Goal: Task Accomplishment & Management: Use online tool/utility

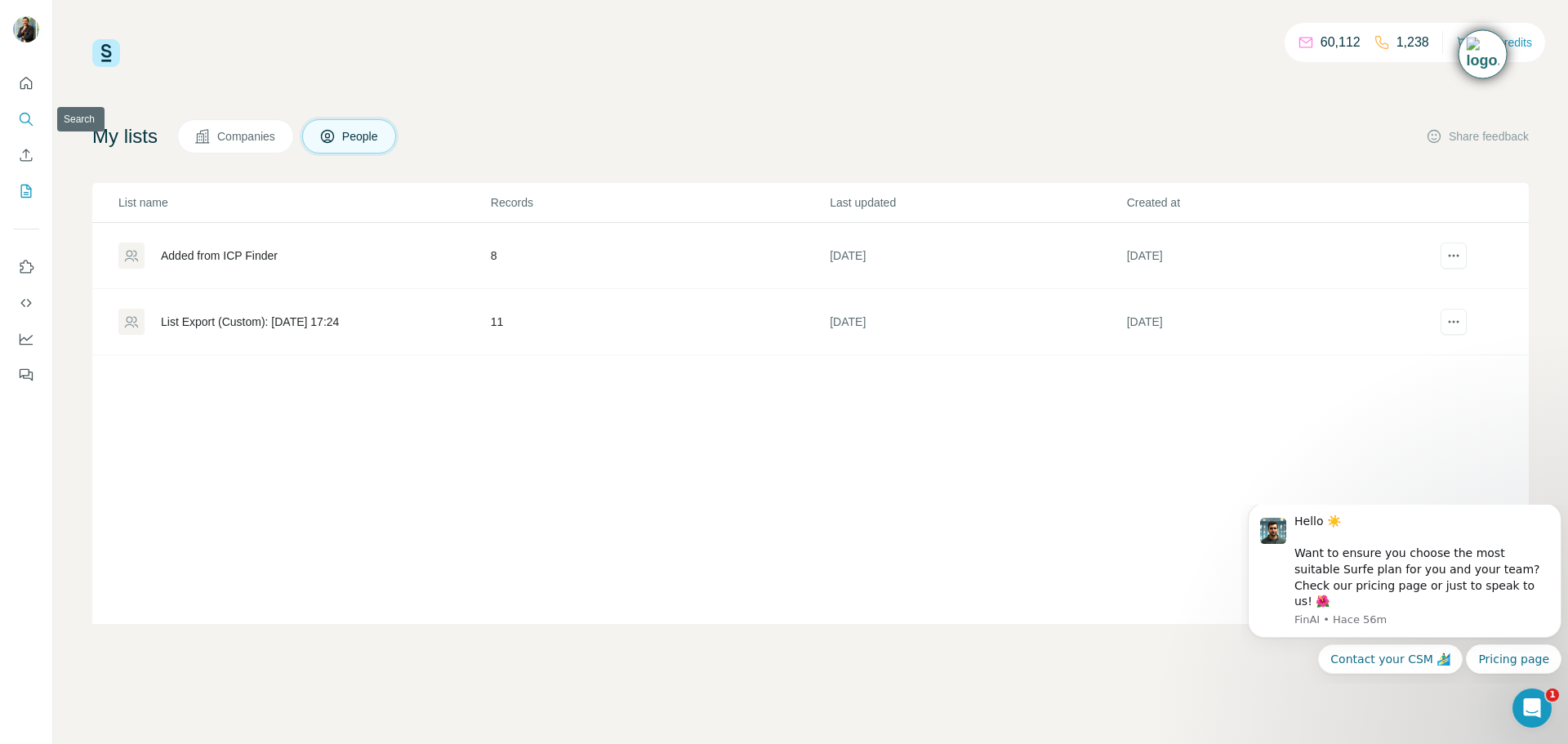
click at [27, 119] on icon "Search" at bounding box center [26, 119] width 16 height 16
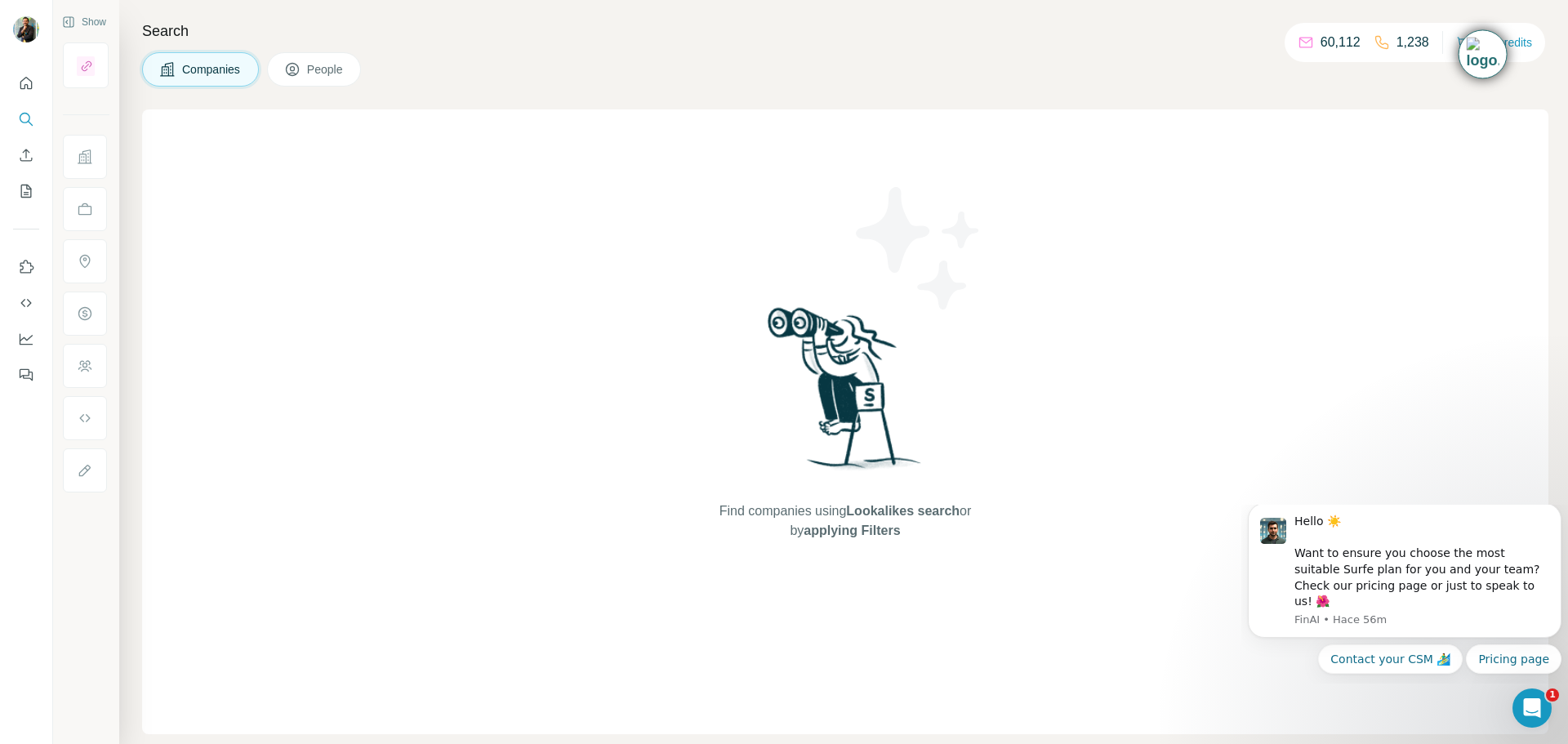
click at [329, 64] on span "People" at bounding box center [326, 70] width 38 height 16
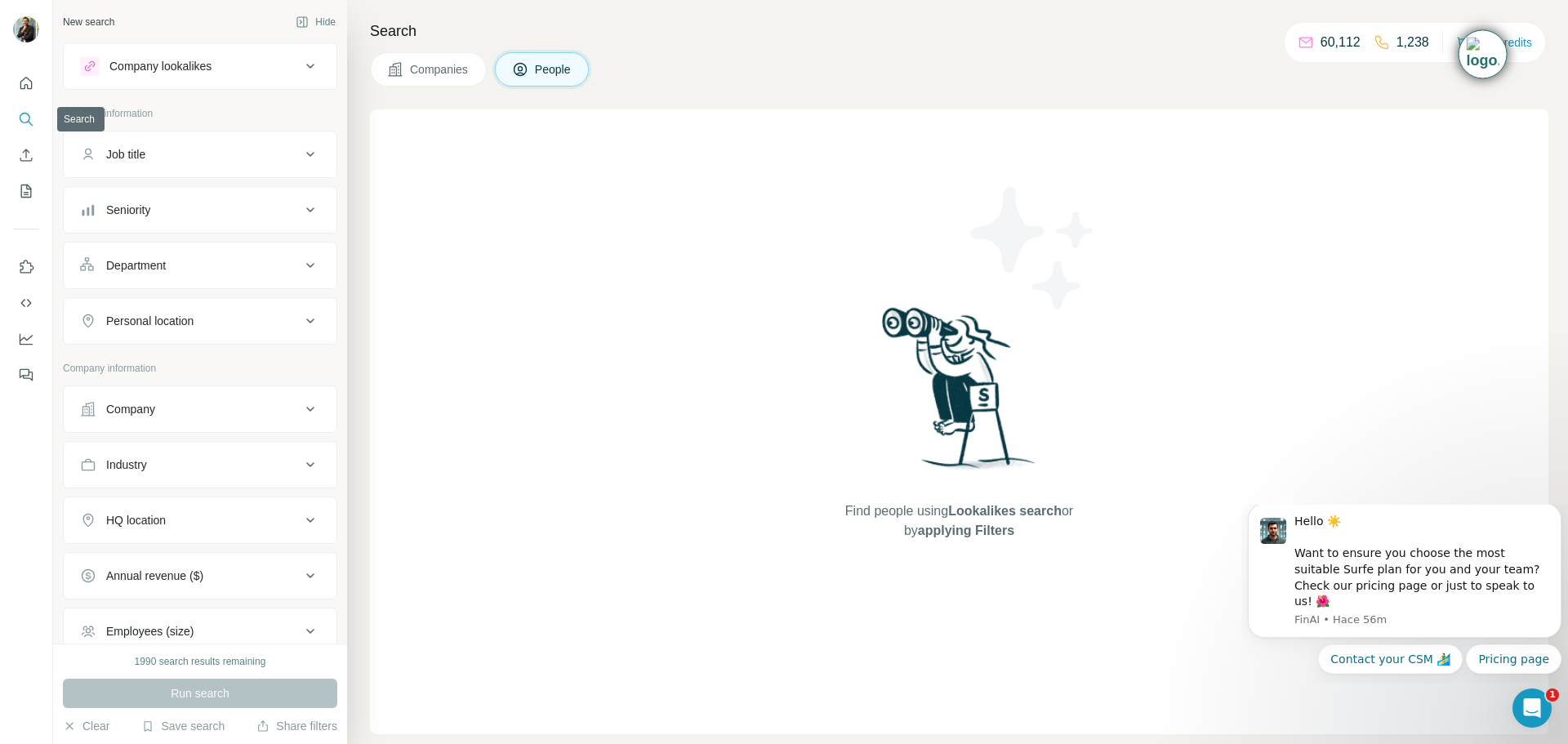
click at [22, 124] on icon "Search" at bounding box center [26, 119] width 16 height 16
click at [294, 422] on button "Company" at bounding box center [200, 409] width 273 height 39
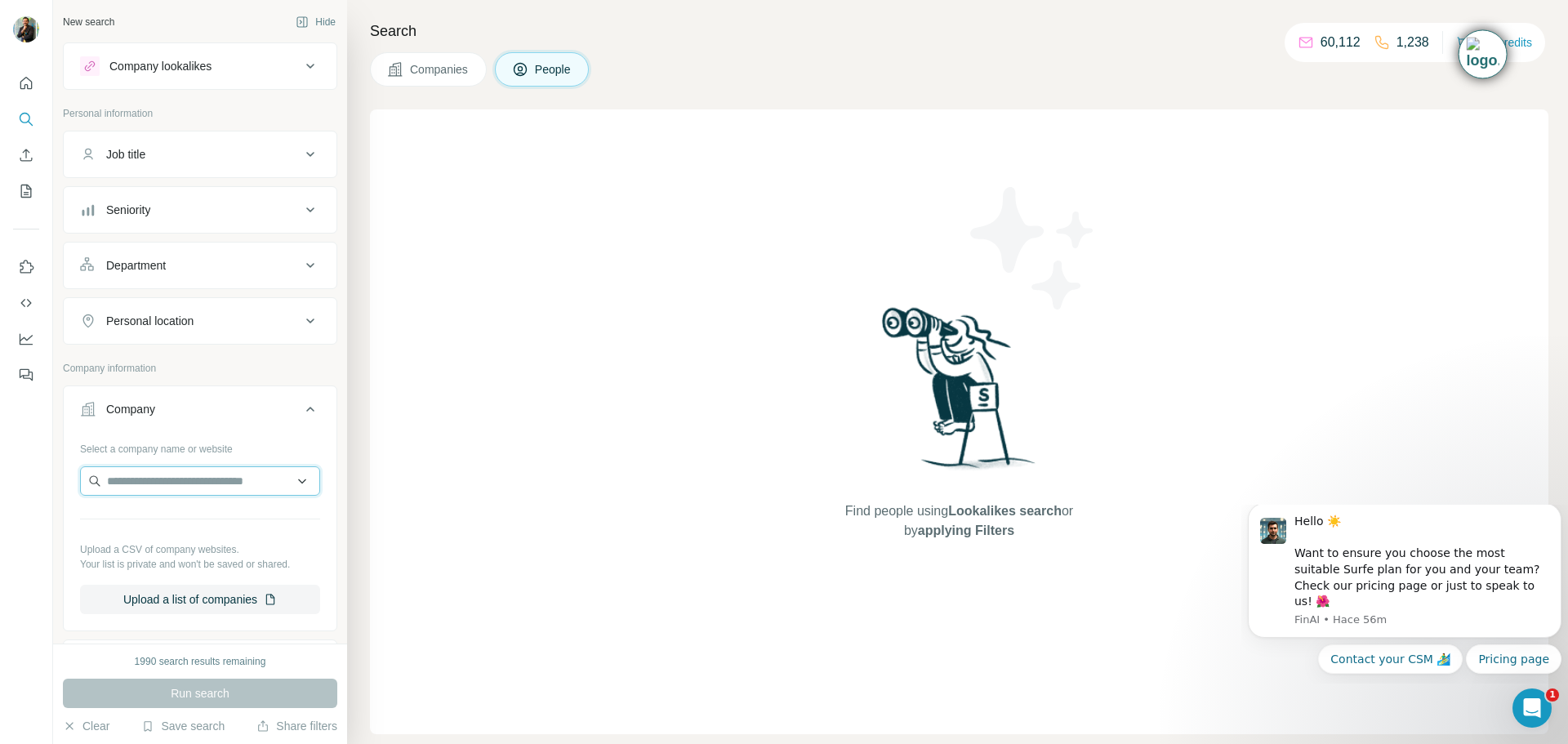
click at [219, 488] on input "text" at bounding box center [200, 481] width 240 height 30
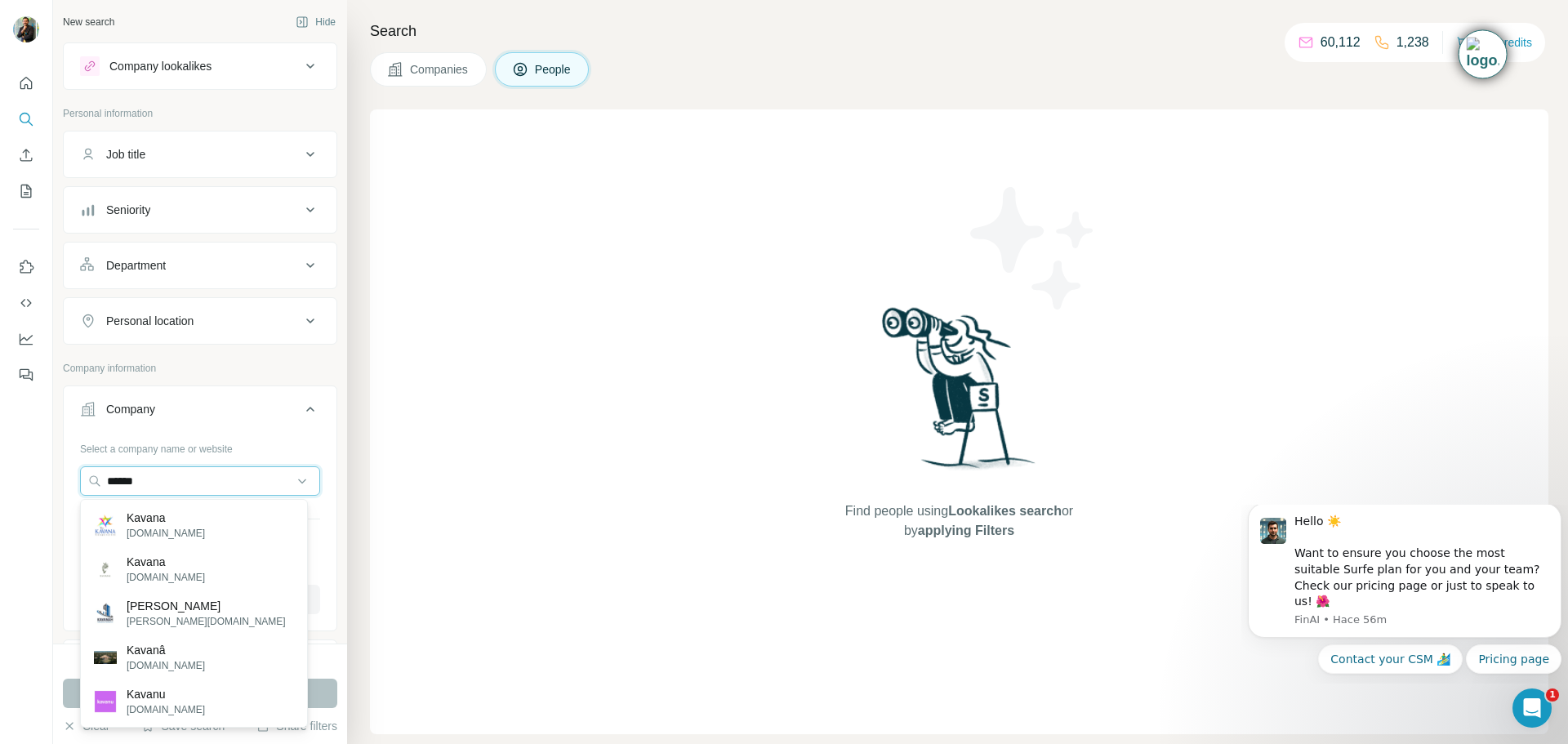
type input "******"
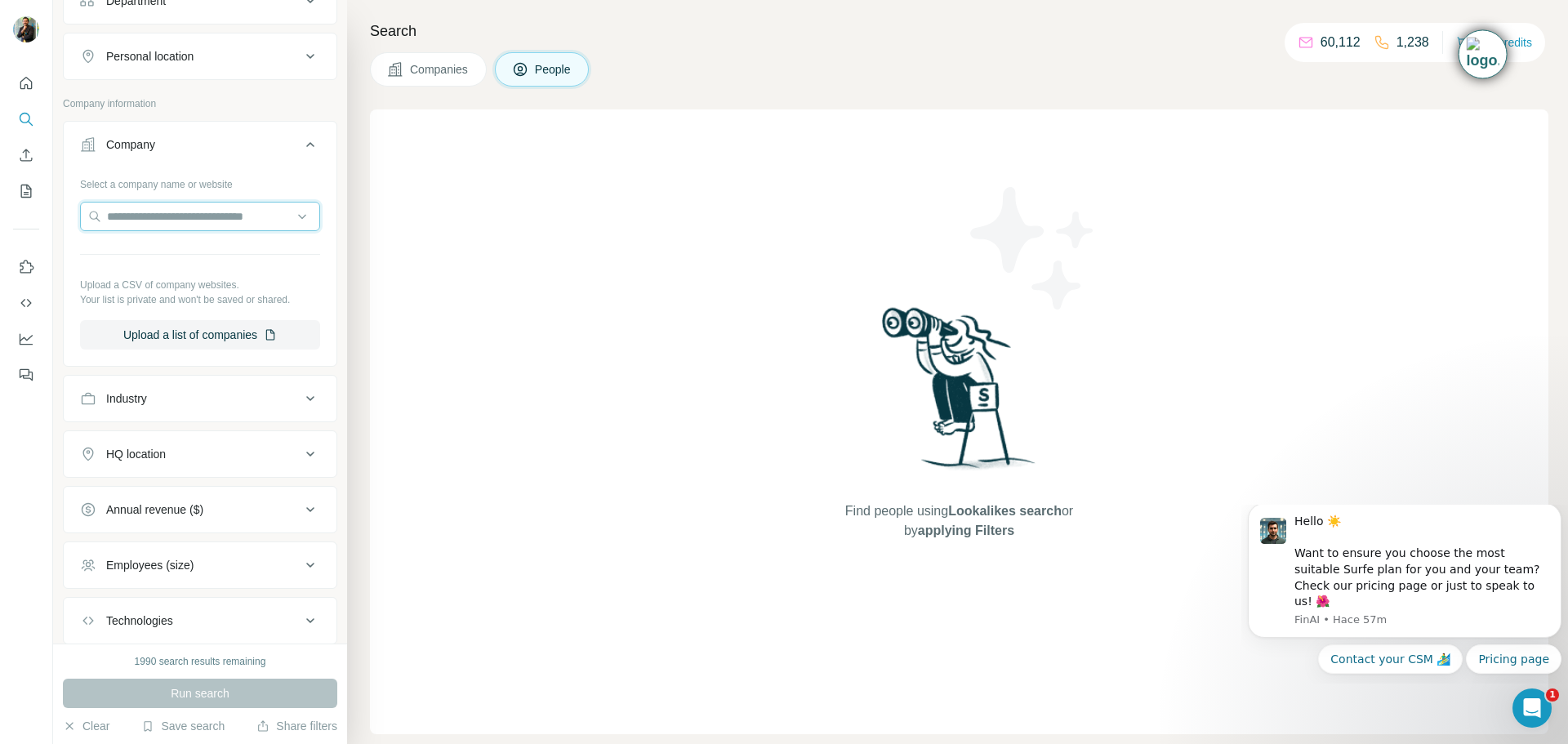
scroll to position [367, 0]
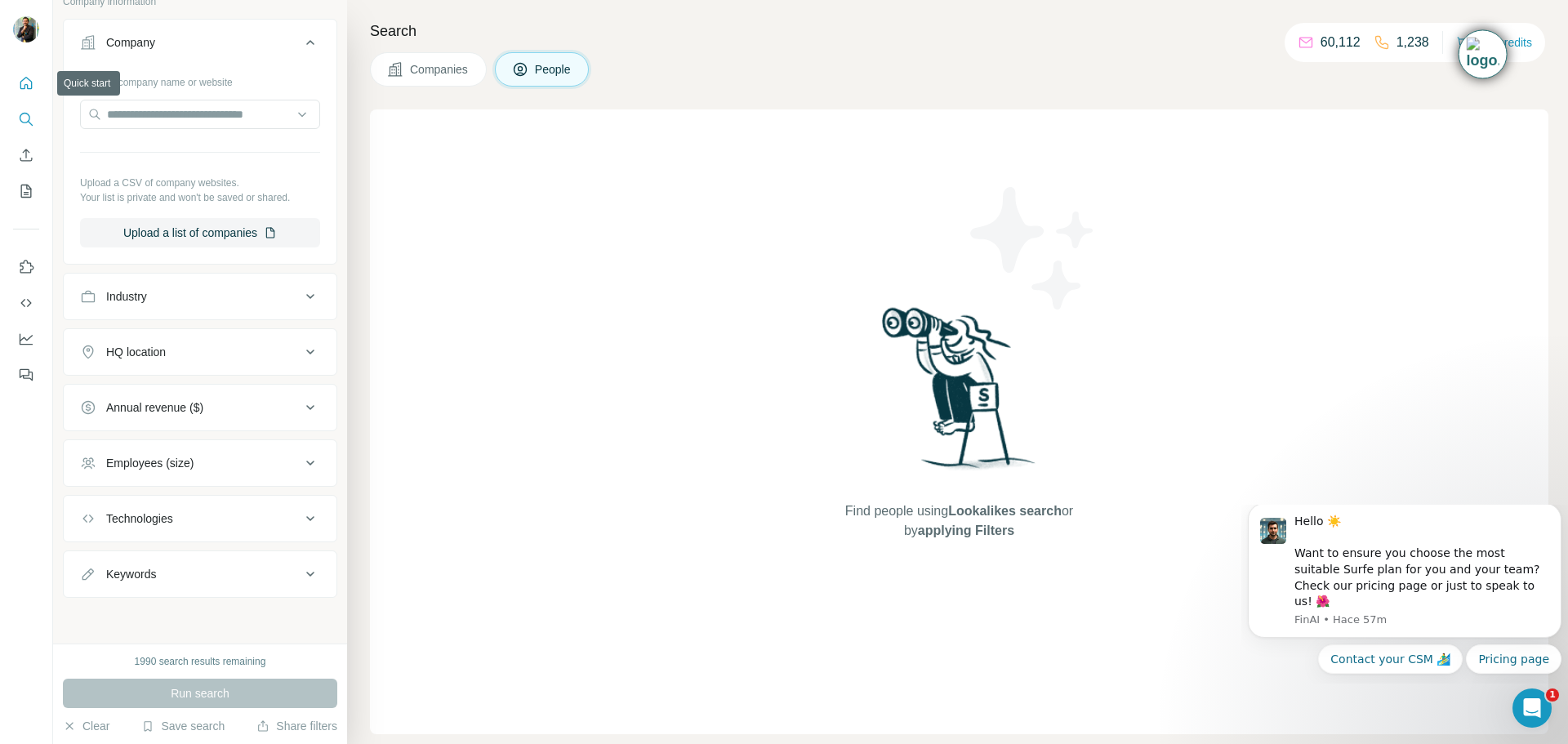
click at [23, 79] on icon "Quick start" at bounding box center [26, 83] width 16 height 16
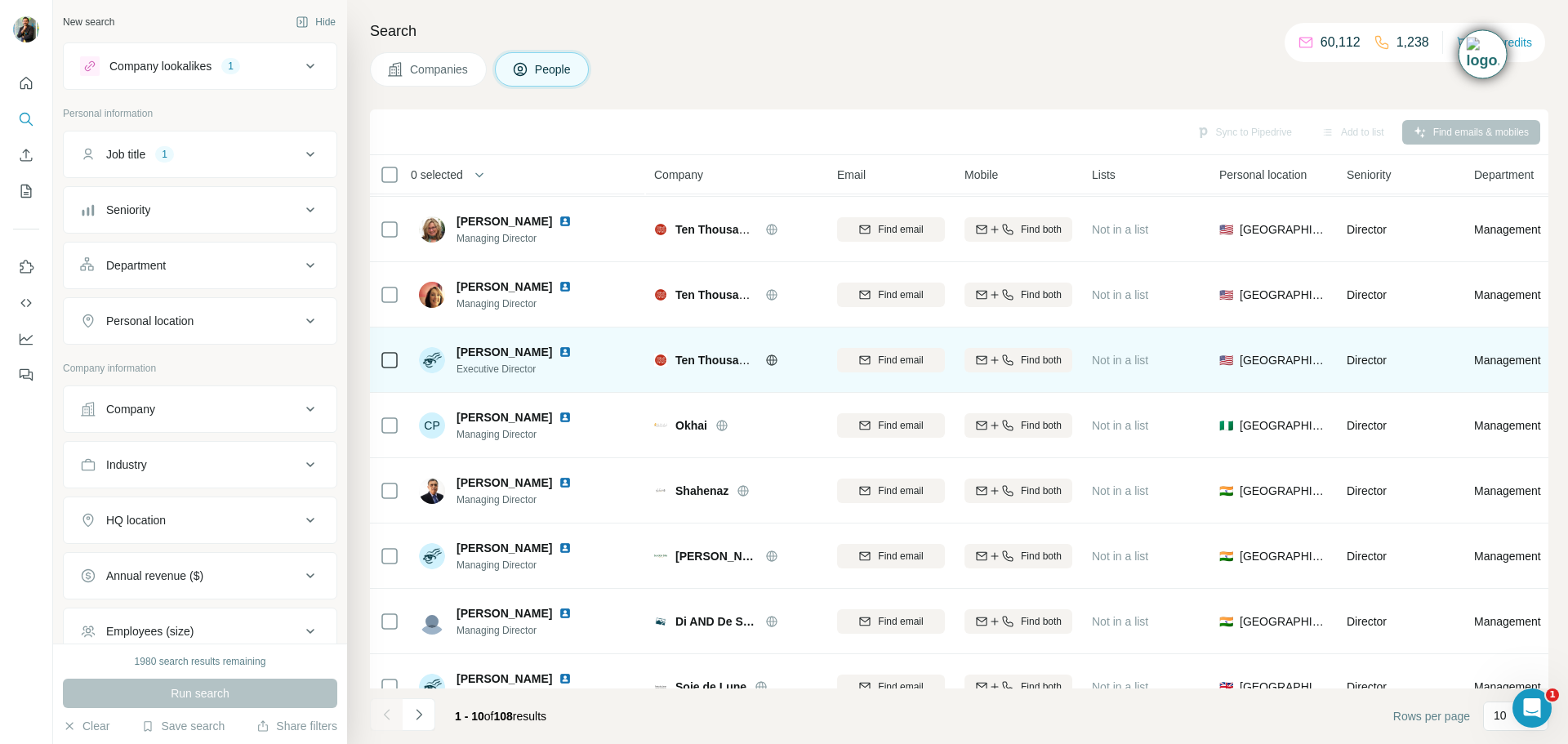
scroll to position [168, 0]
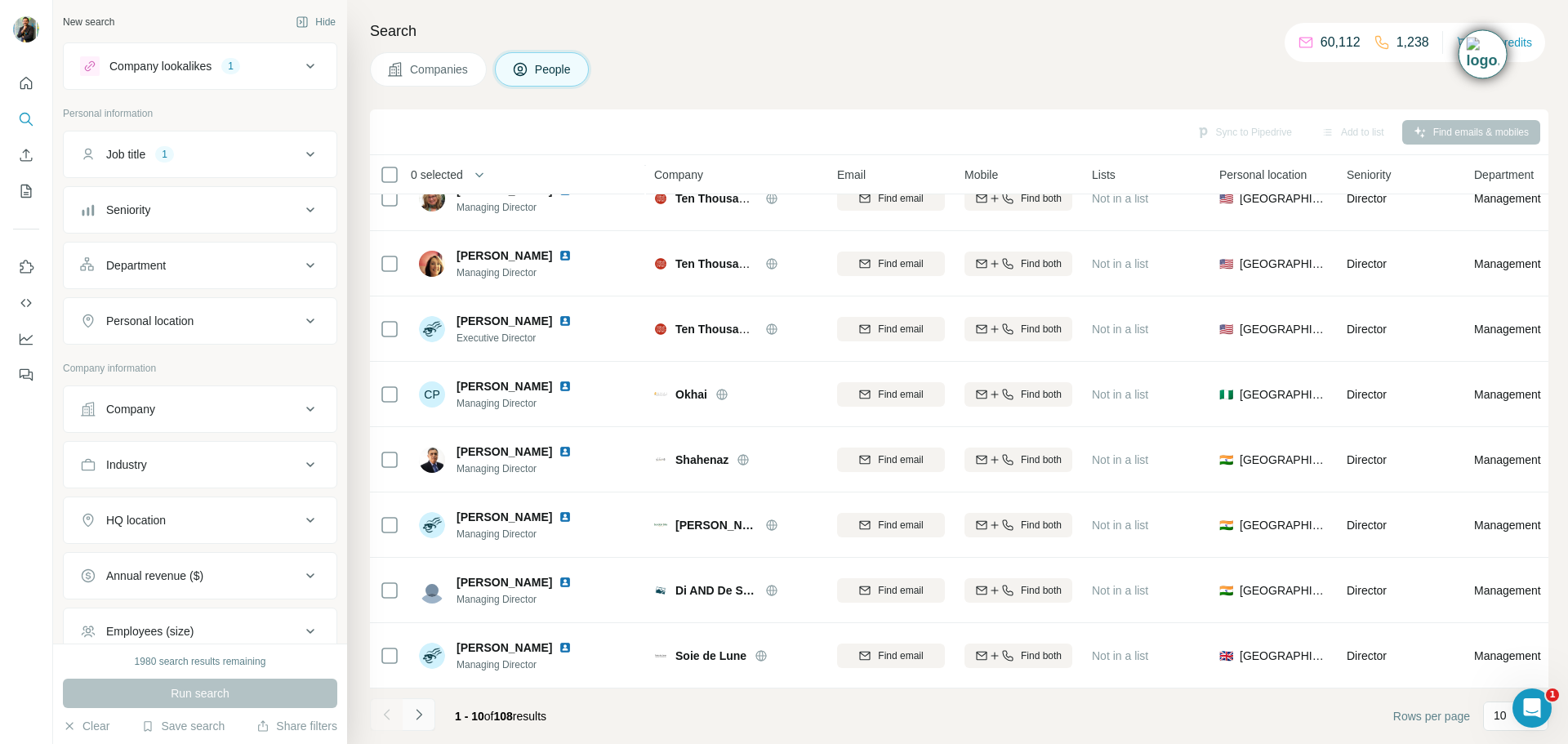
click at [416, 712] on icon "Navigate to next page" at bounding box center [419, 715] width 16 height 16
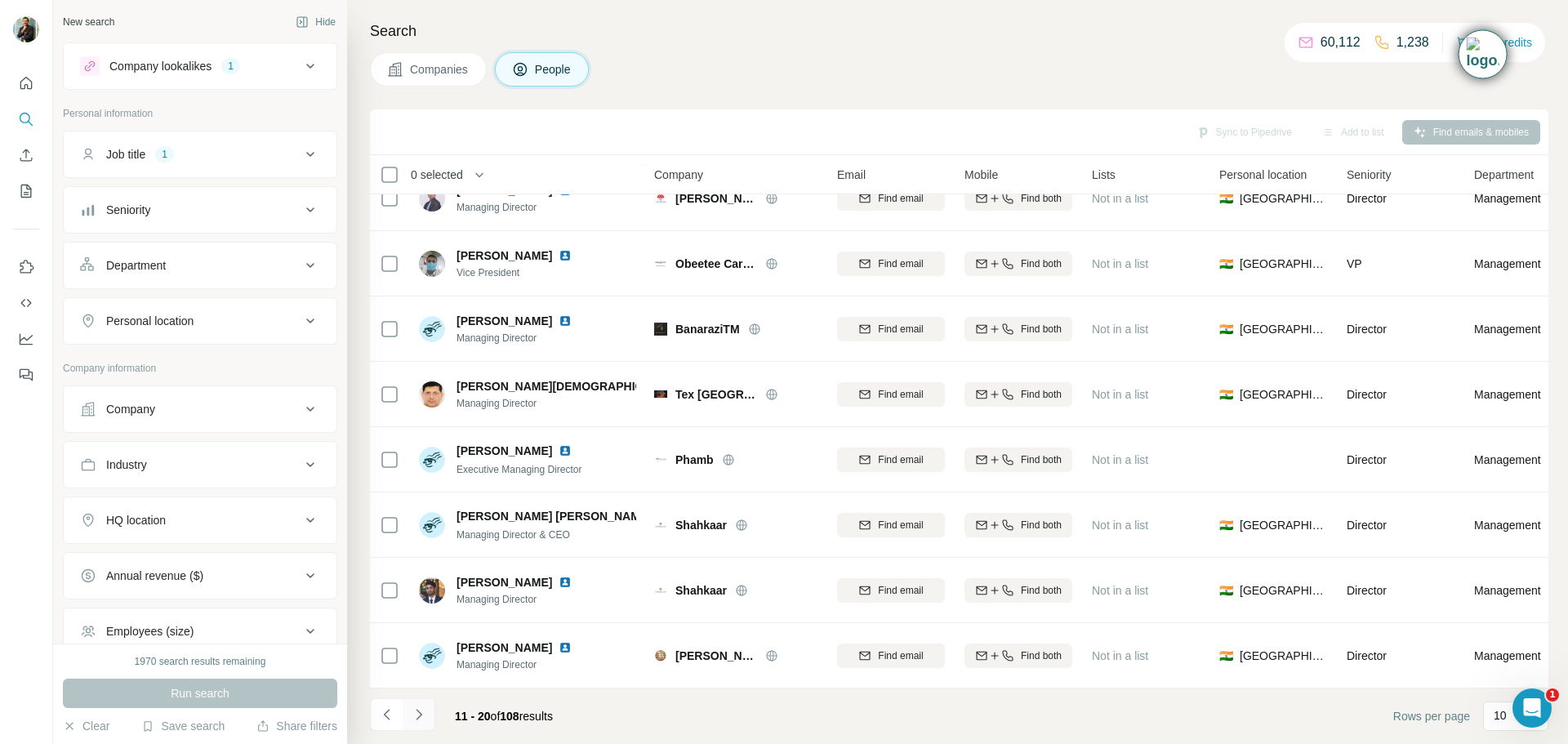
click at [424, 714] on icon "Navigate to next page" at bounding box center [419, 715] width 16 height 16
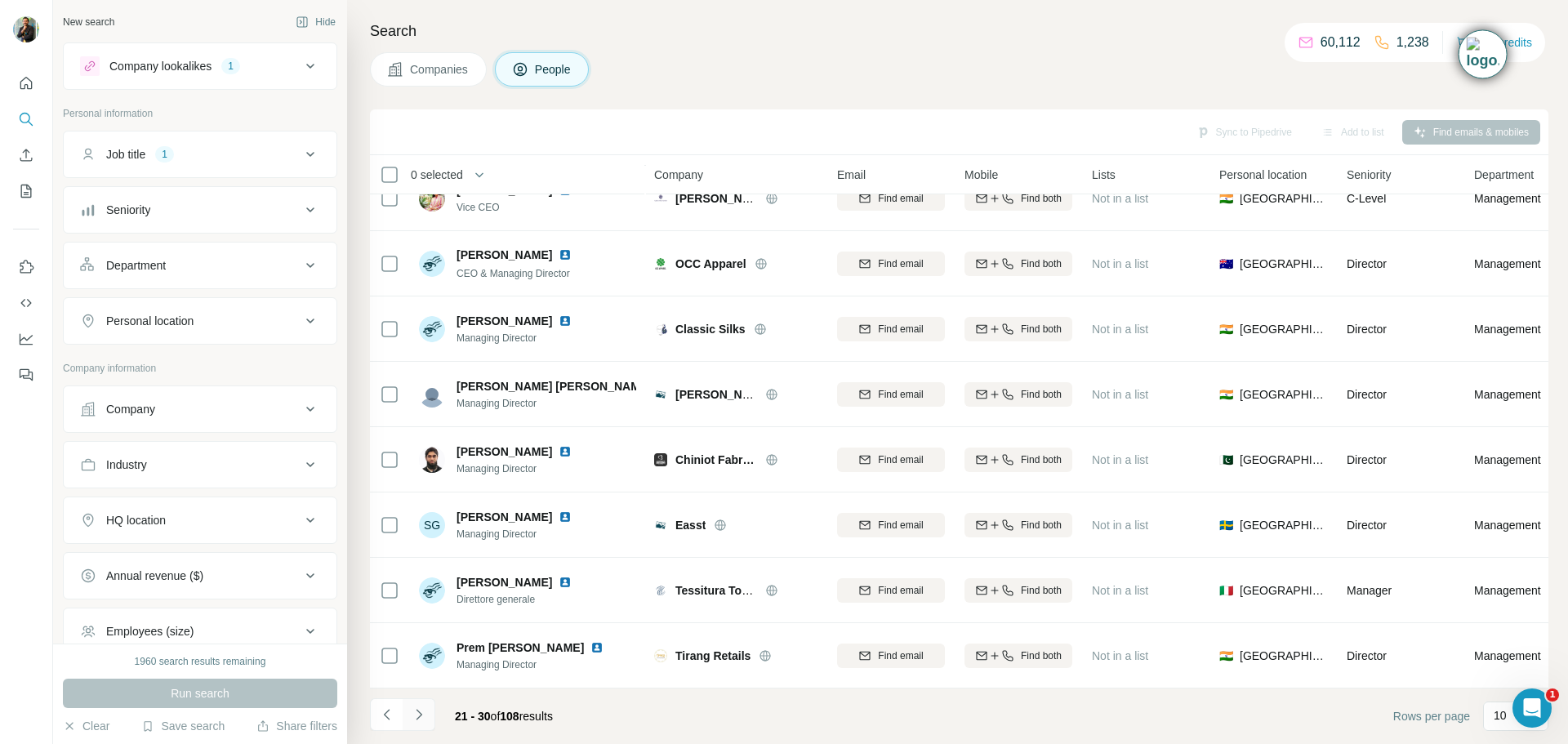
click at [413, 717] on icon "Navigate to next page" at bounding box center [419, 715] width 16 height 16
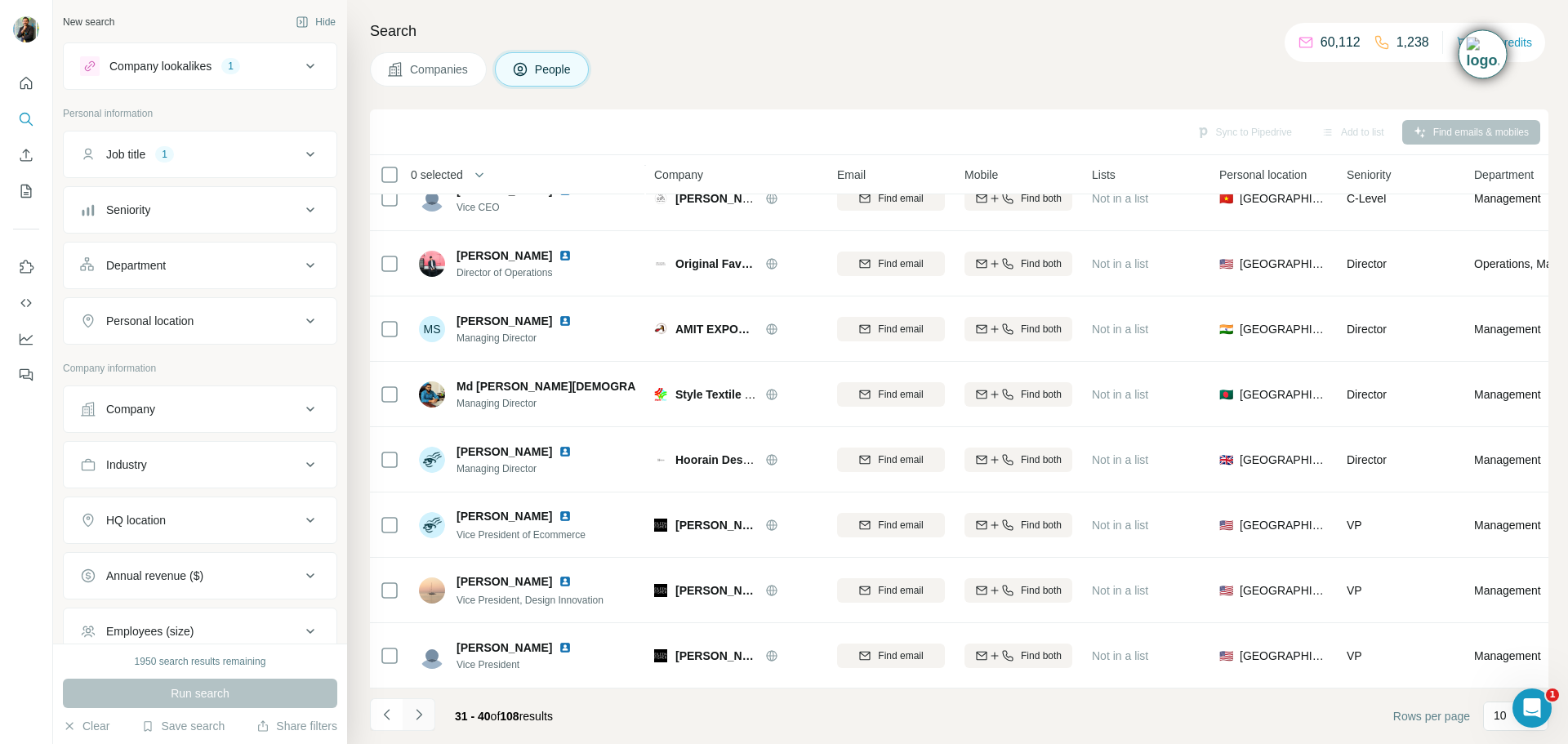
click at [413, 718] on icon "Navigate to next page" at bounding box center [419, 715] width 16 height 16
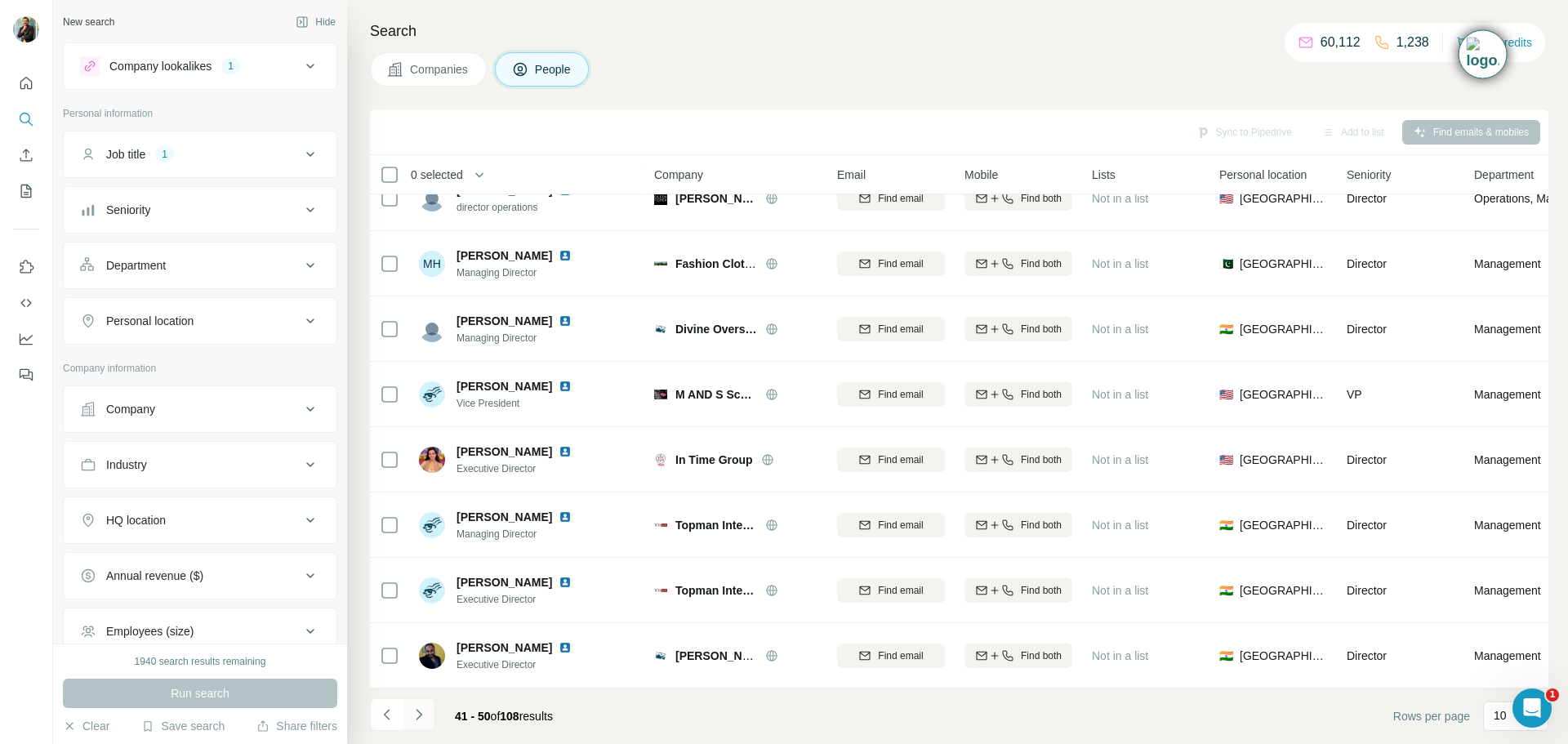
click at [419, 716] on icon "Navigate to next page" at bounding box center [419, 715] width 16 height 16
click at [424, 714] on icon "Navigate to next page" at bounding box center [419, 715] width 16 height 16
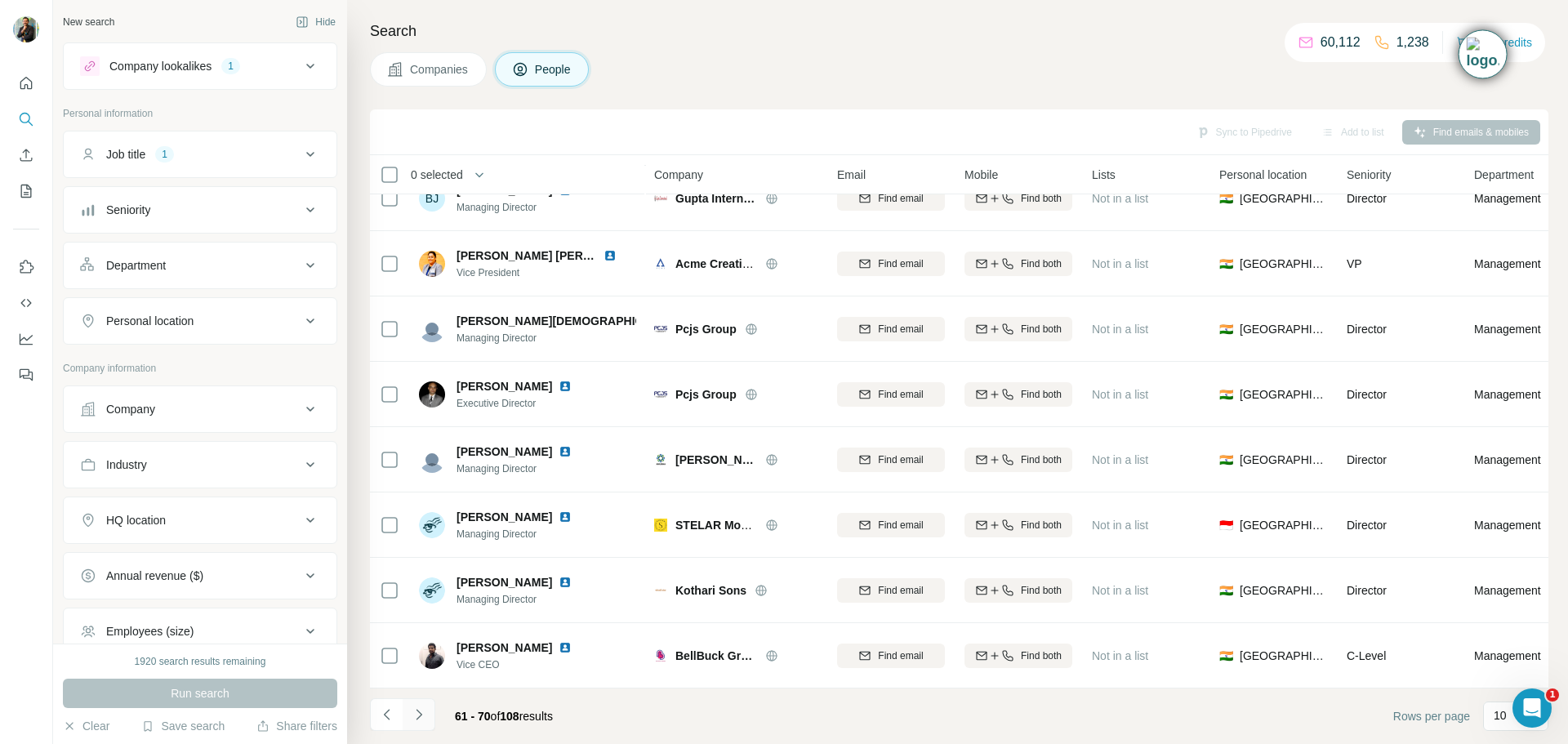
click at [424, 721] on icon "Navigate to next page" at bounding box center [419, 715] width 16 height 16
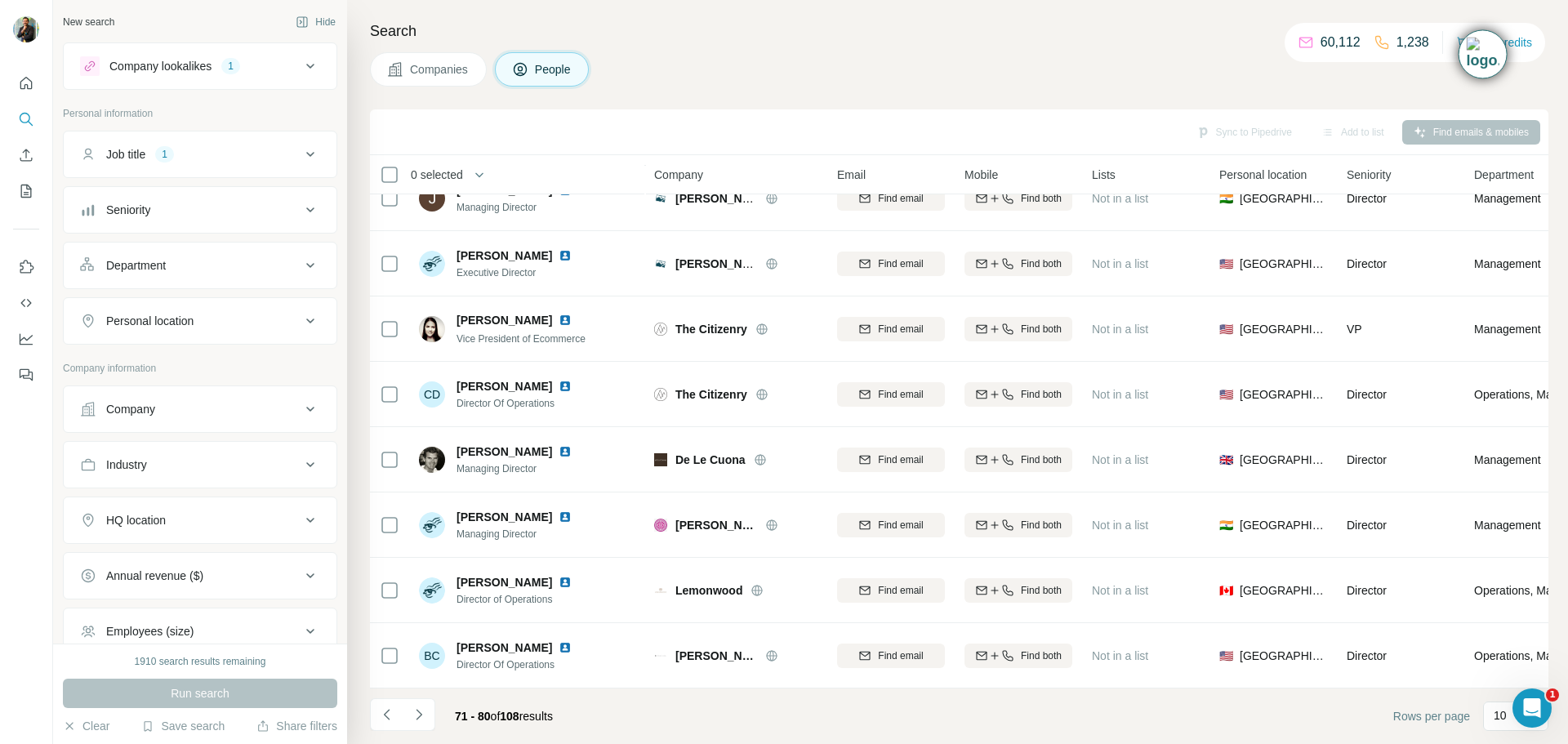
click at [416, 712] on icon "Navigate to next page" at bounding box center [419, 715] width 16 height 16
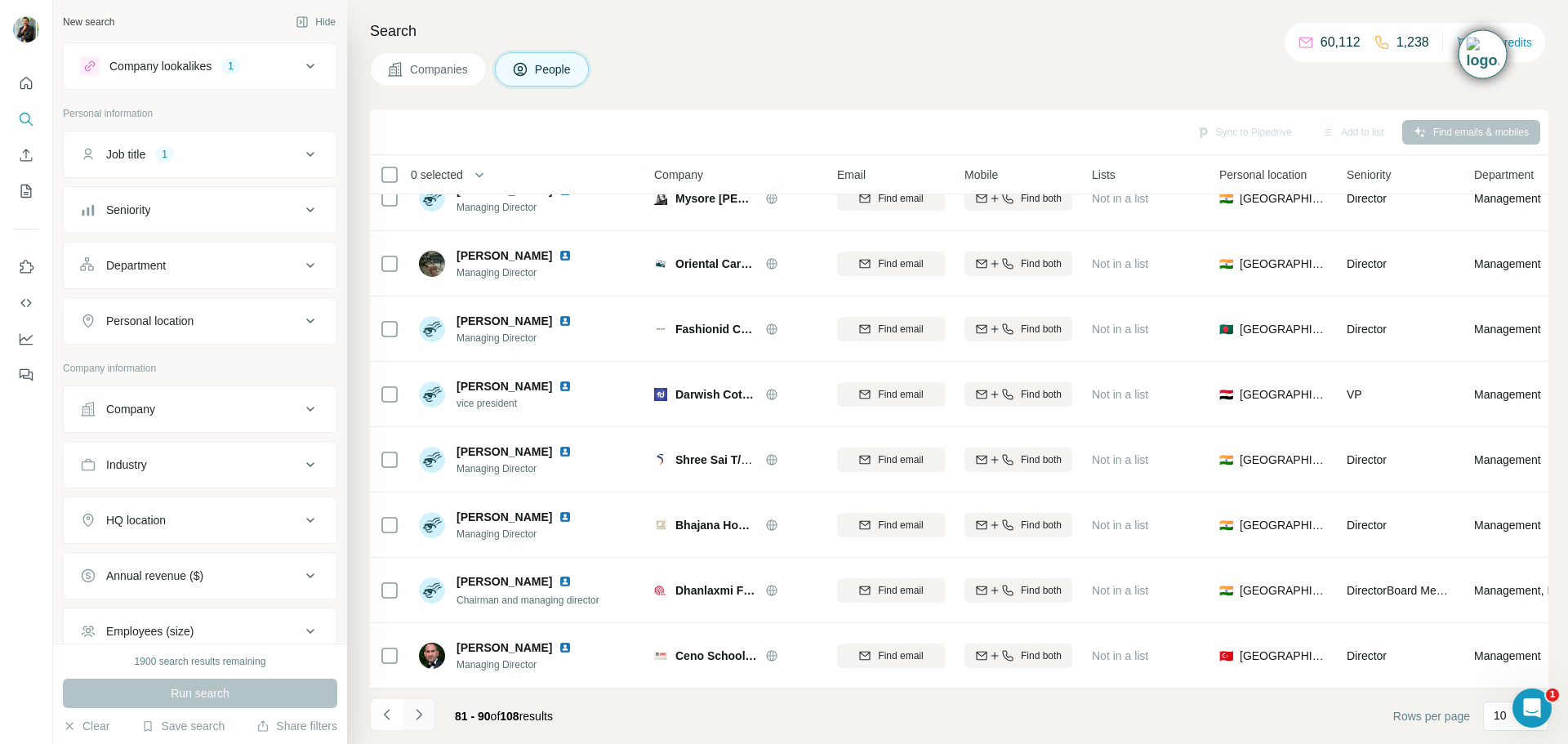
click at [418, 718] on icon "Navigate to next page" at bounding box center [419, 714] width 5 height 11
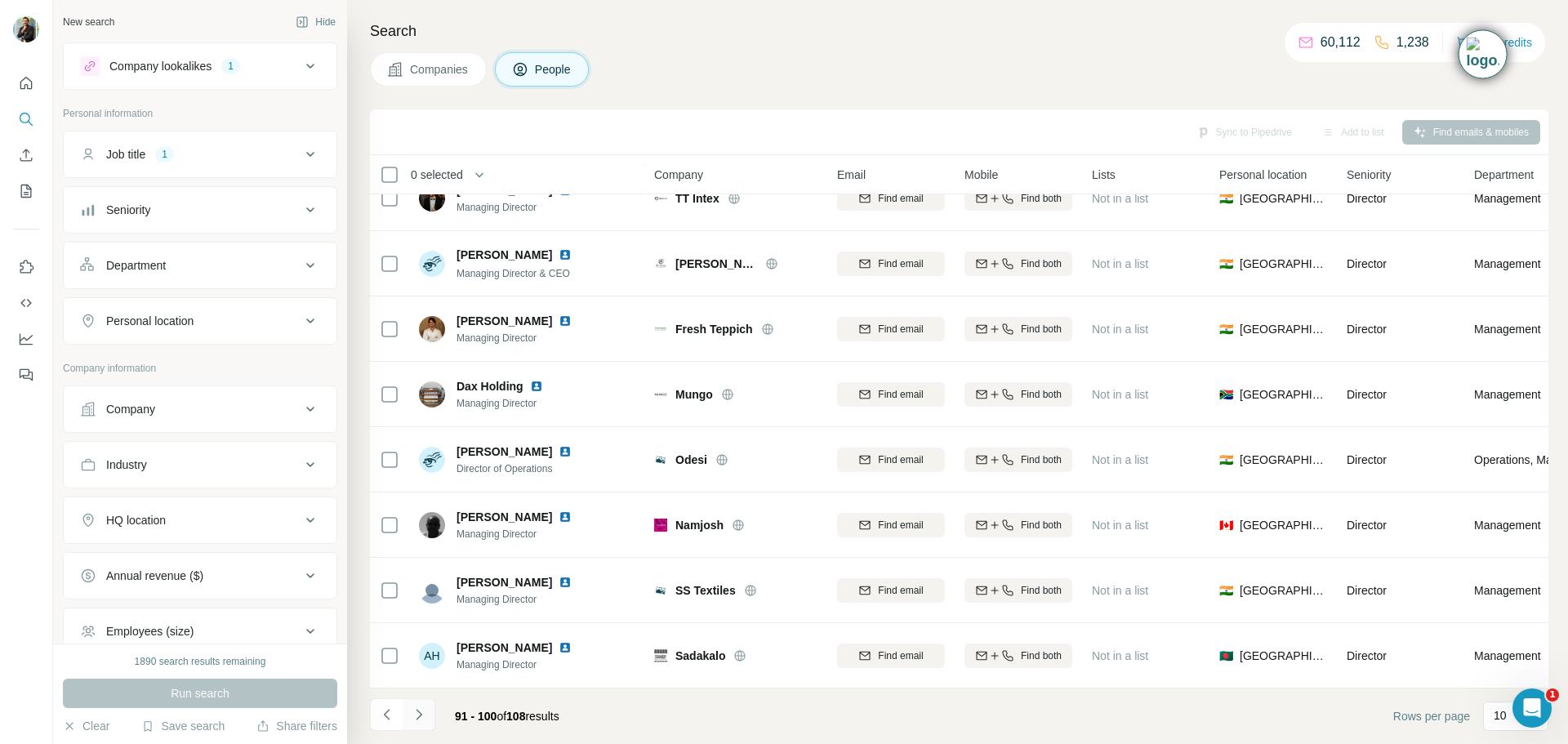
click at [418, 709] on icon "Navigate to next page" at bounding box center [419, 715] width 16 height 16
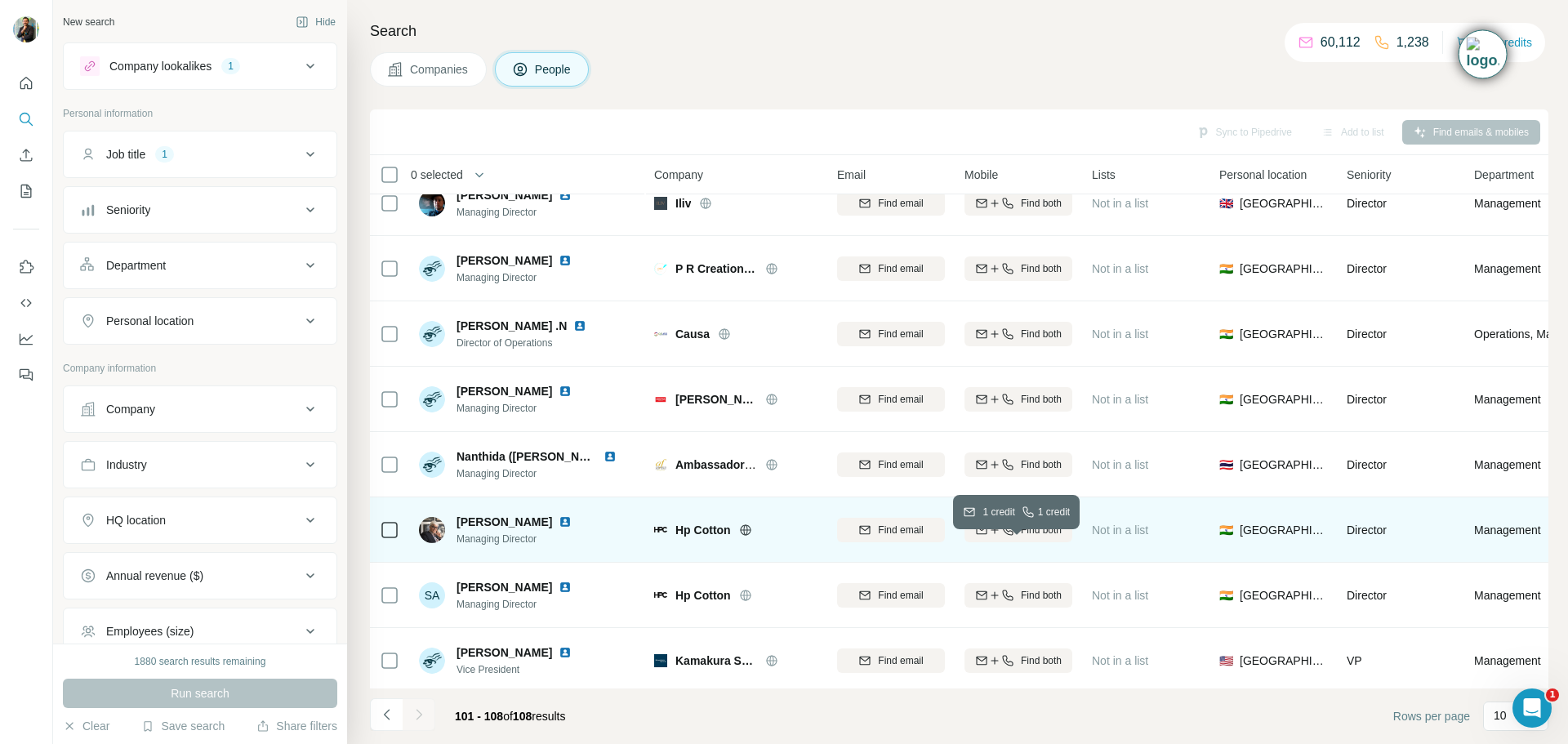
scroll to position [37, 0]
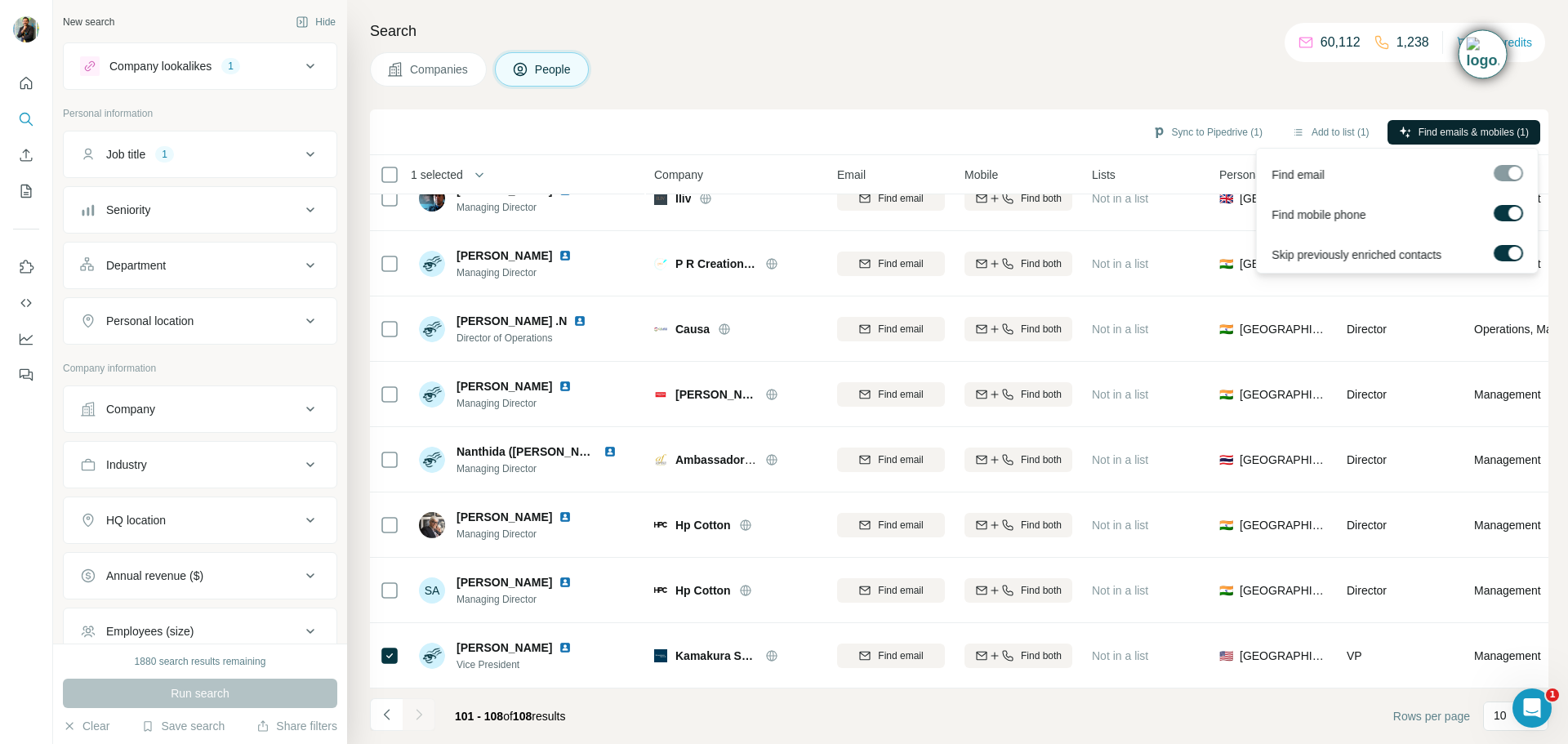
drag, startPoint x: 1438, startPoint y: 125, endPoint x: 1450, endPoint y: 120, distance: 13.0
click at [1438, 125] on span "Find emails & mobiles (1)" at bounding box center [1474, 132] width 110 height 14
click at [1459, 126] on span "Find emails & mobiles (1)" at bounding box center [1474, 132] width 110 height 14
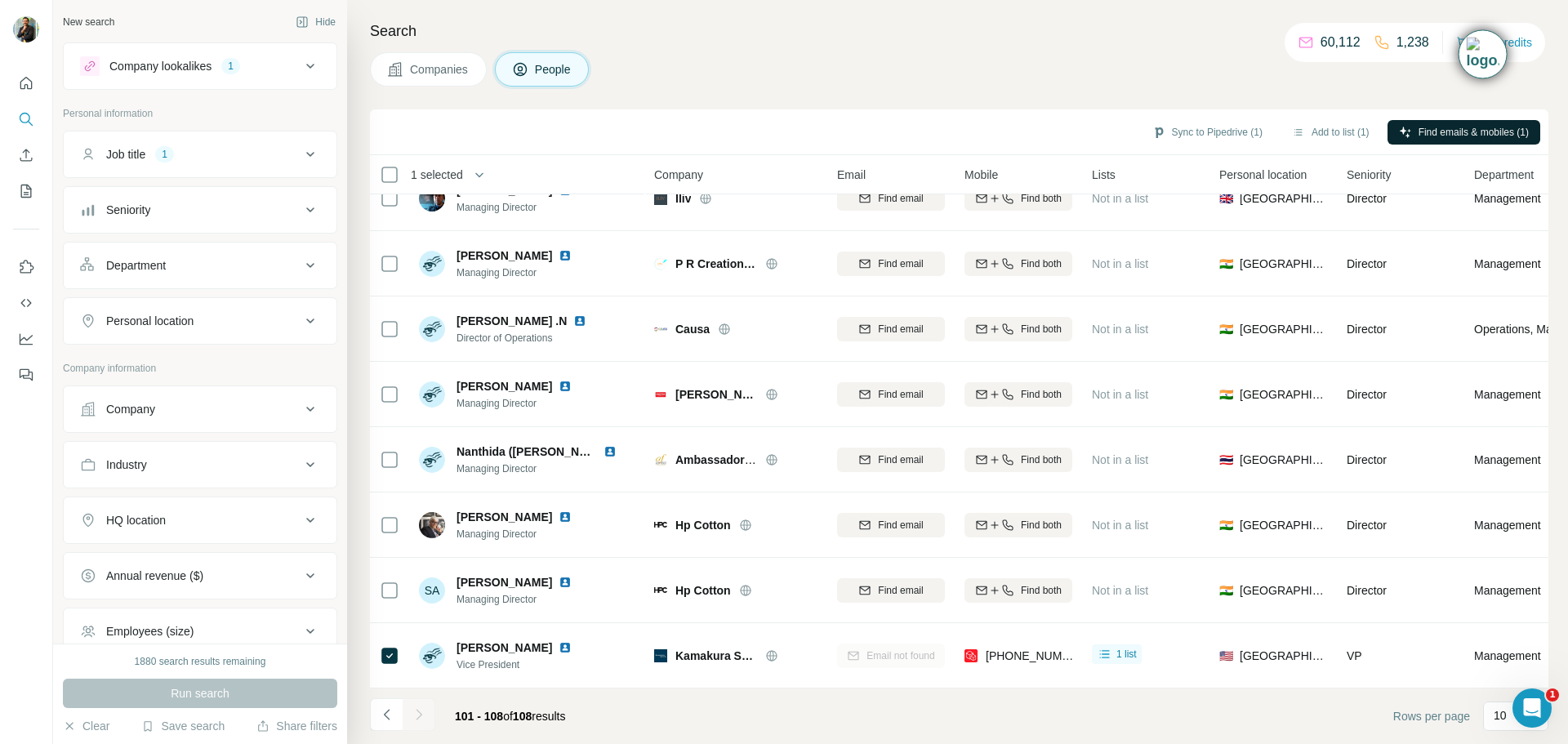
click at [924, 709] on footer "101 - 108 of 108 results Rows per page 10" at bounding box center [960, 717] width 1179 height 56
click at [1240, 135] on button "Sync to Pipedrive (1)" at bounding box center [1207, 132] width 133 height 24
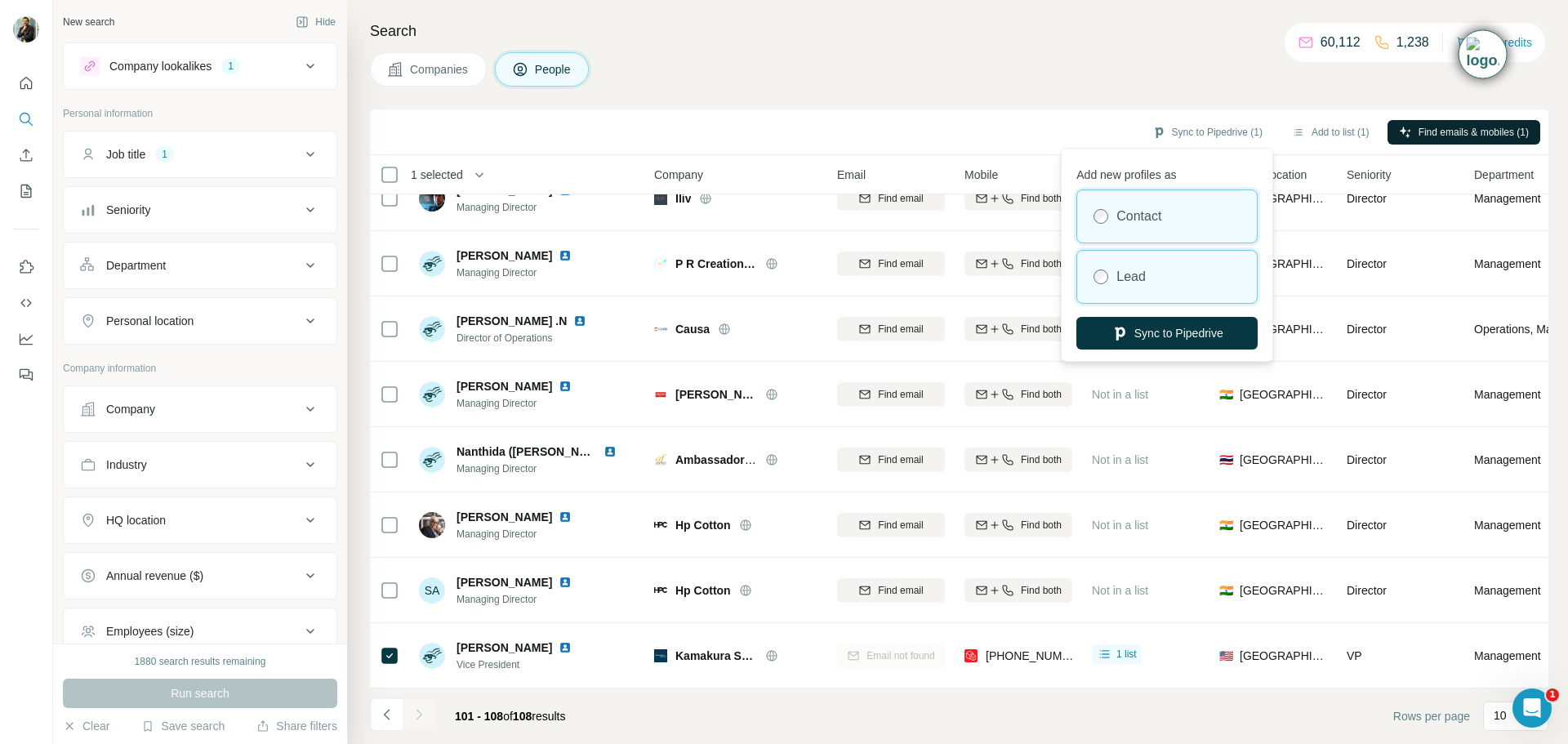
click at [1159, 274] on div "Lead" at bounding box center [1167, 277] width 180 height 52
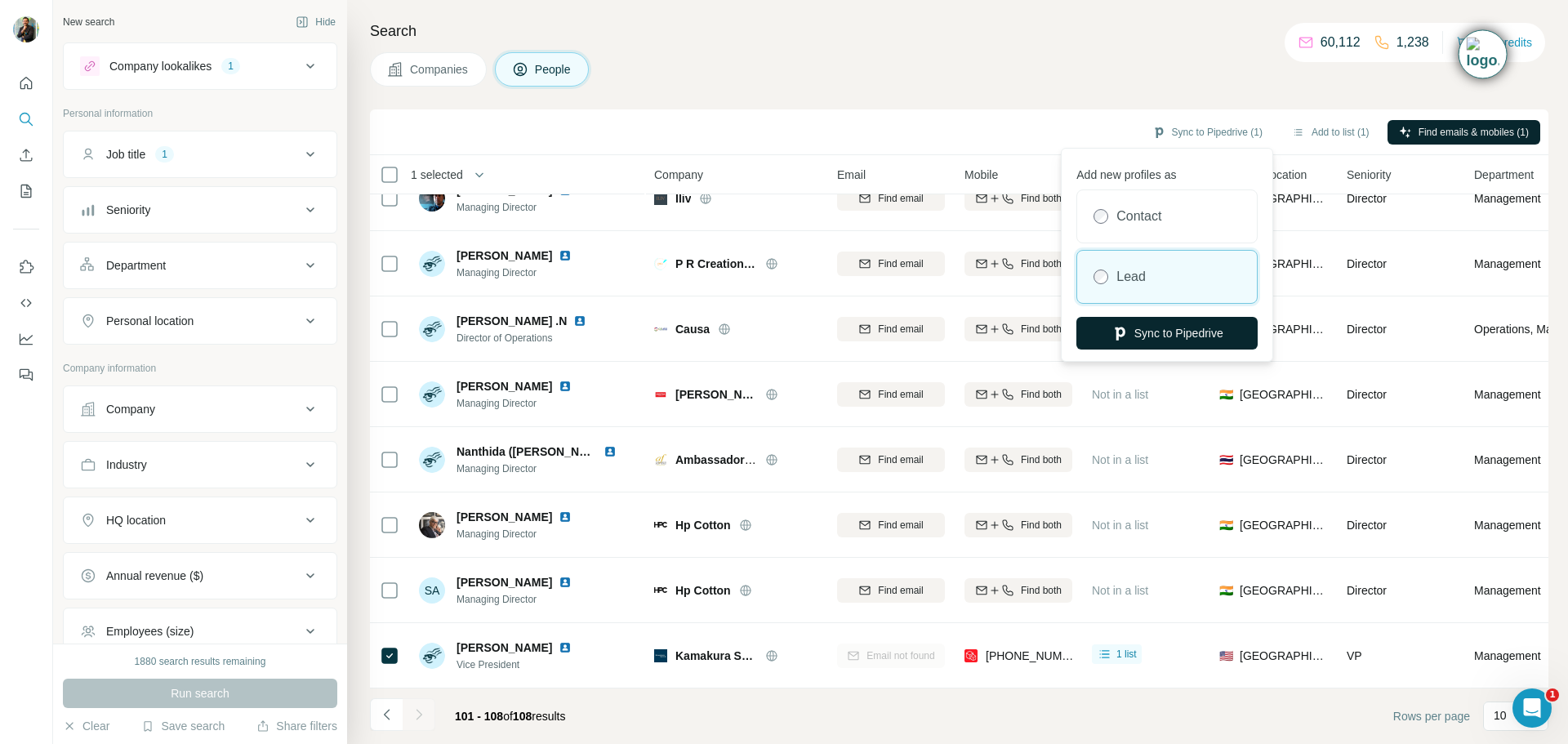
click at [1205, 344] on button "Sync to Pipedrive" at bounding box center [1167, 333] width 181 height 33
